Goal: Information Seeking & Learning: Learn about a topic

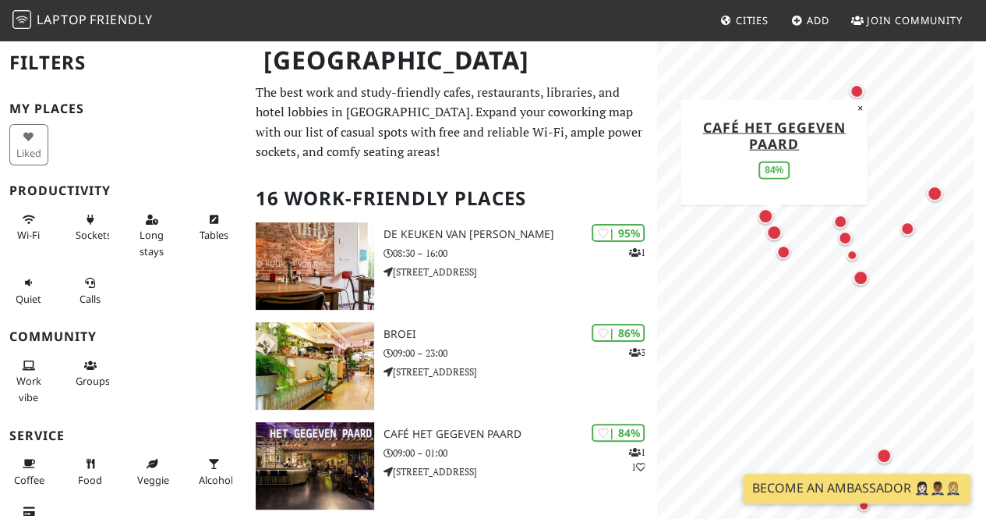
click at [769, 230] on div "Map marker" at bounding box center [775, 233] width 16 height 16
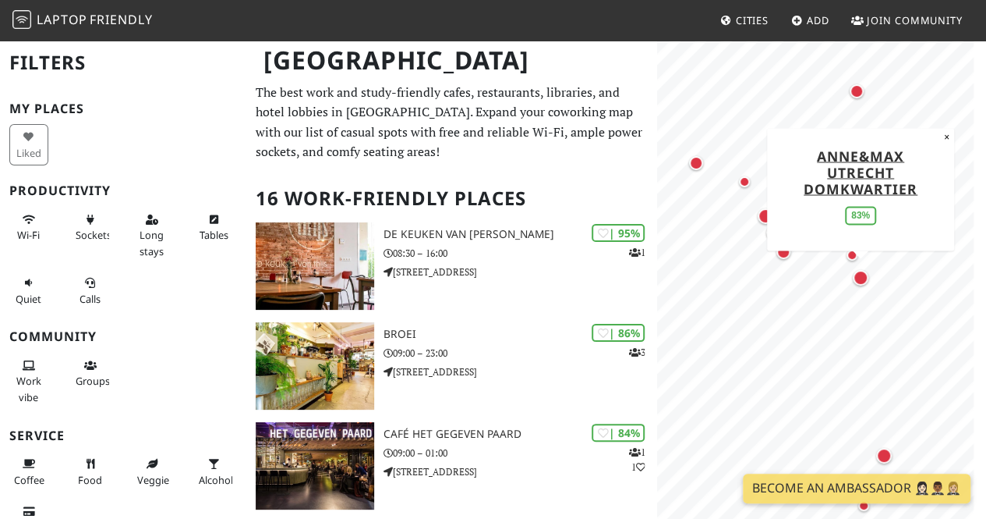
click at [863, 275] on div "Map marker" at bounding box center [861, 278] width 16 height 16
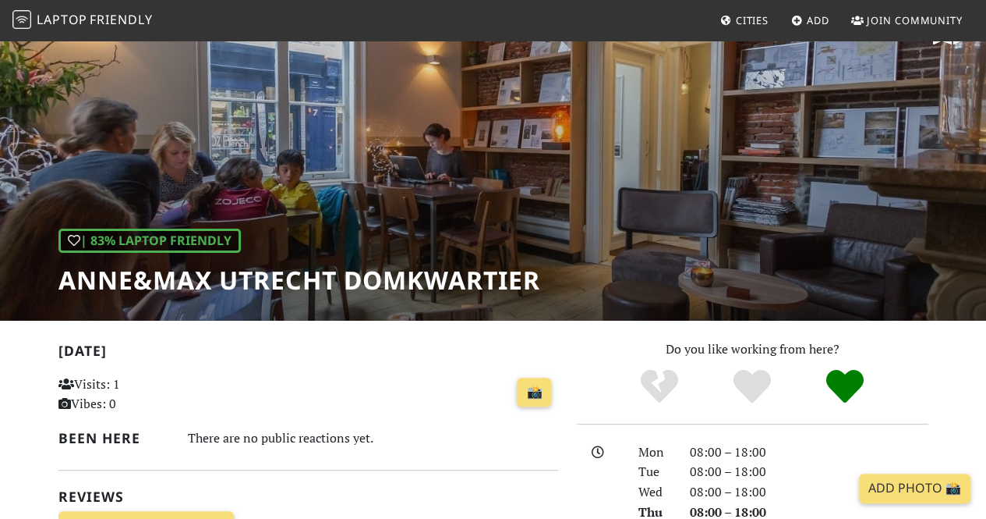
scroll to position [30, 0]
